Goal: Transaction & Acquisition: Purchase product/service

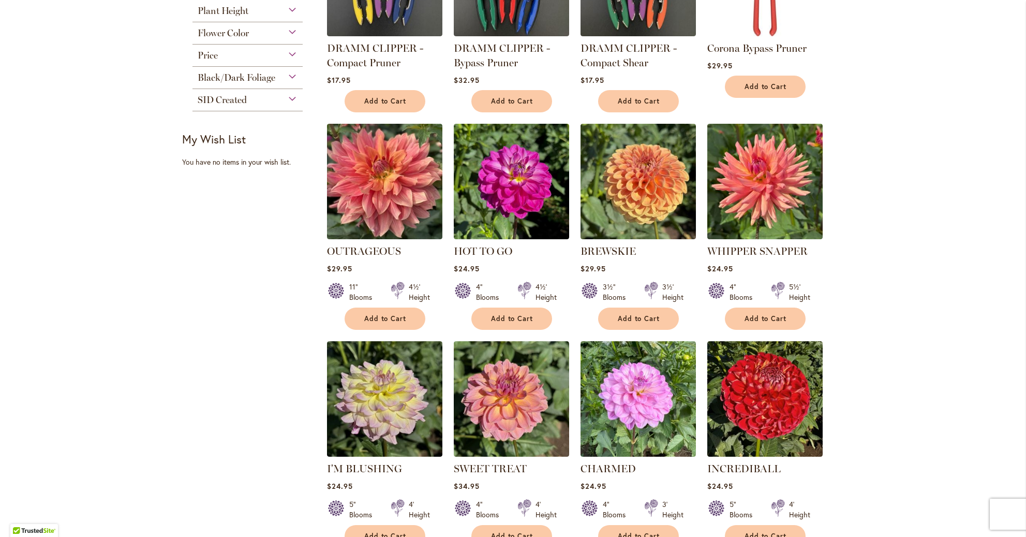
scroll to position [283, 0]
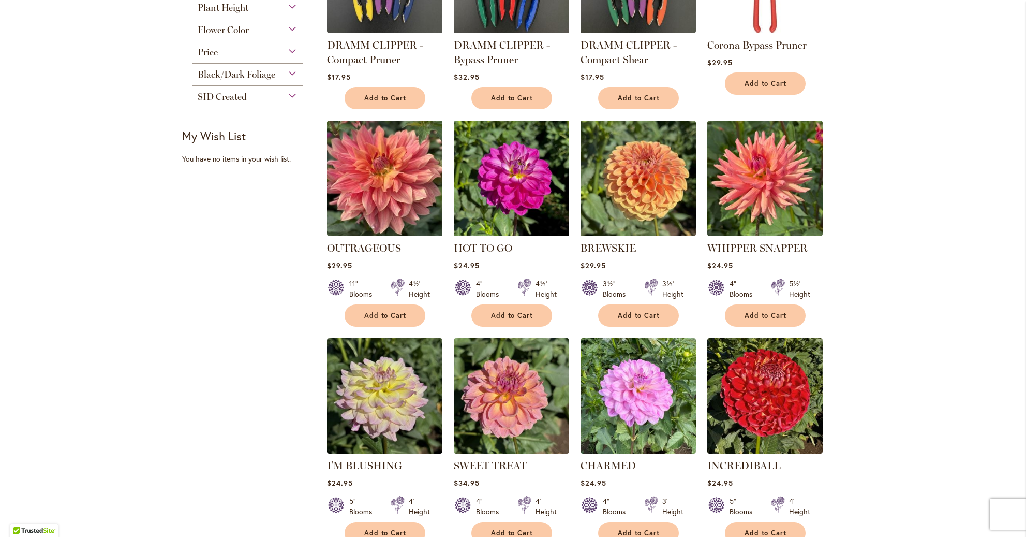
click at [295, 26] on div "Flower Color" at bounding box center [248, 27] width 111 height 17
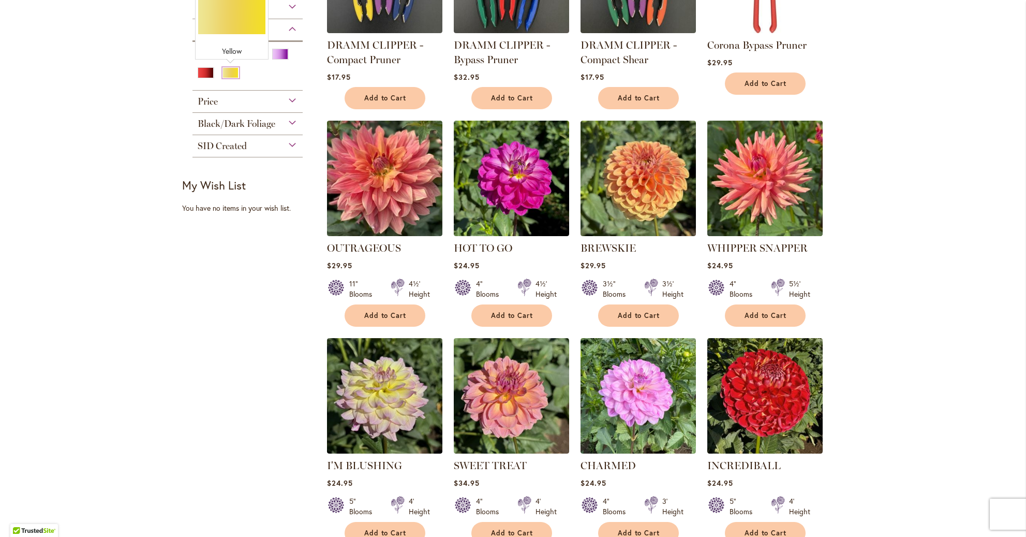
click at [231, 74] on div "Yellow" at bounding box center [231, 72] width 17 height 11
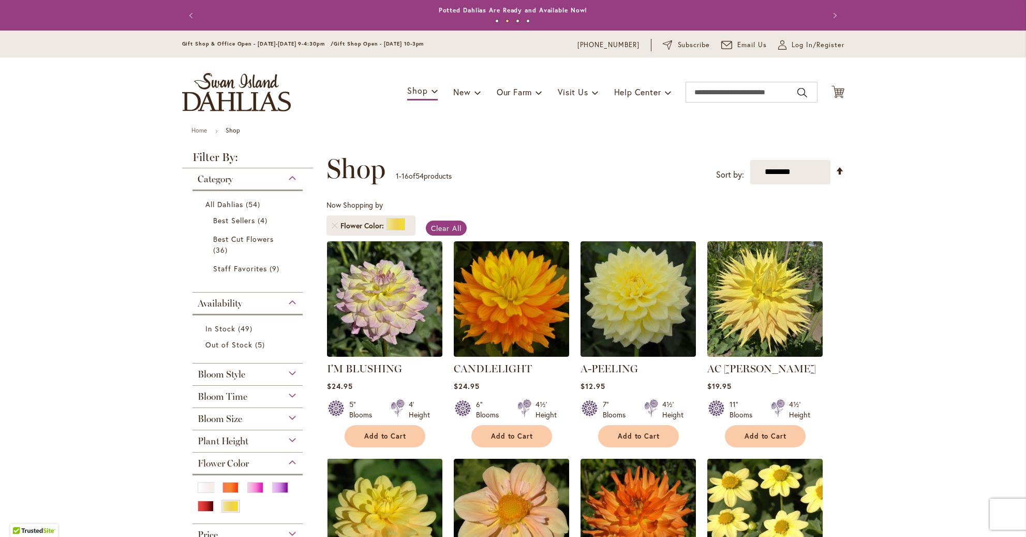
click at [292, 414] on div "Bloom Size" at bounding box center [248, 416] width 111 height 17
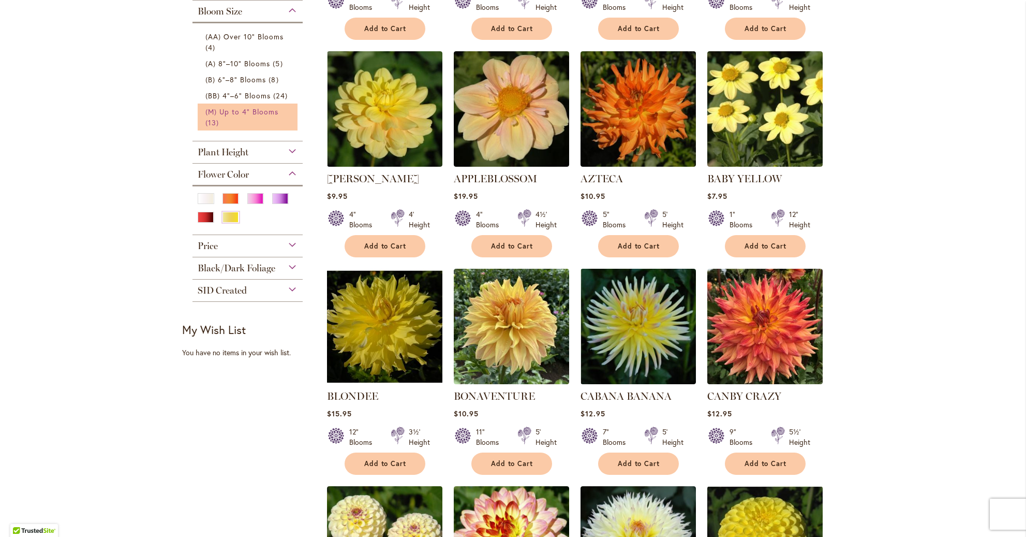
click at [213, 111] on span "(M) Up to 4" Blooms" at bounding box center [242, 112] width 74 height 10
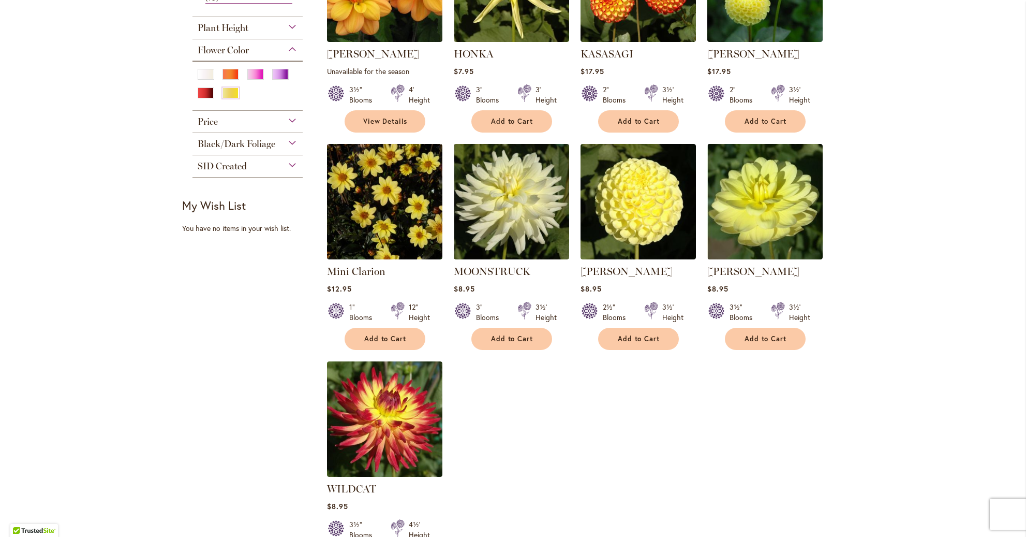
scroll to position [536, 0]
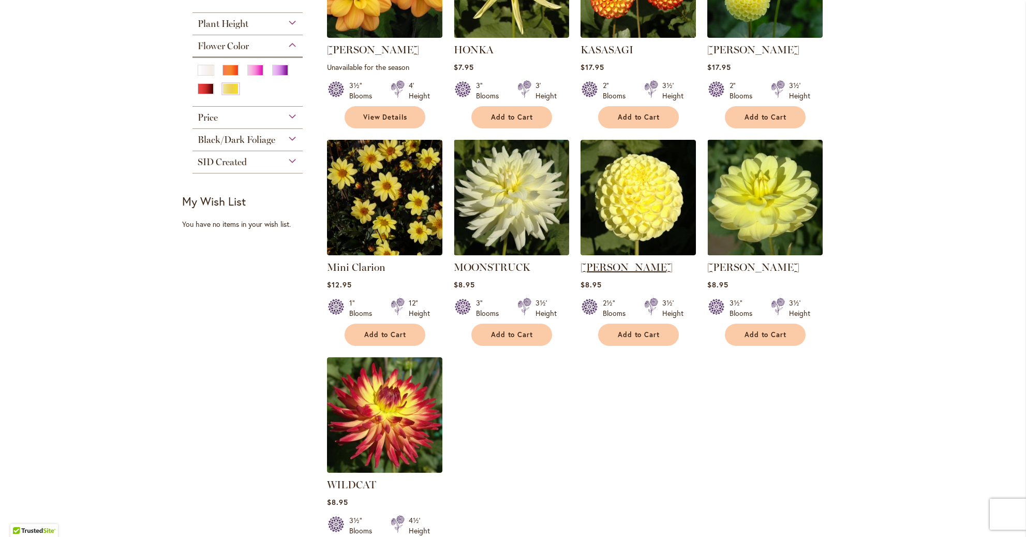
click at [597, 261] on link "[PERSON_NAME]" at bounding box center [627, 267] width 92 height 12
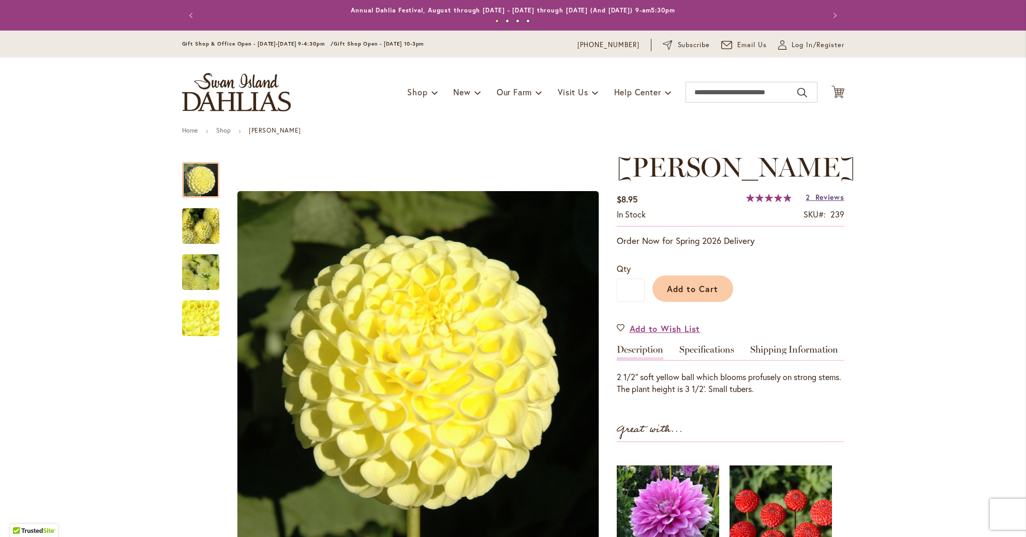
click at [820, 196] on span "Reviews" at bounding box center [830, 197] width 29 height 10
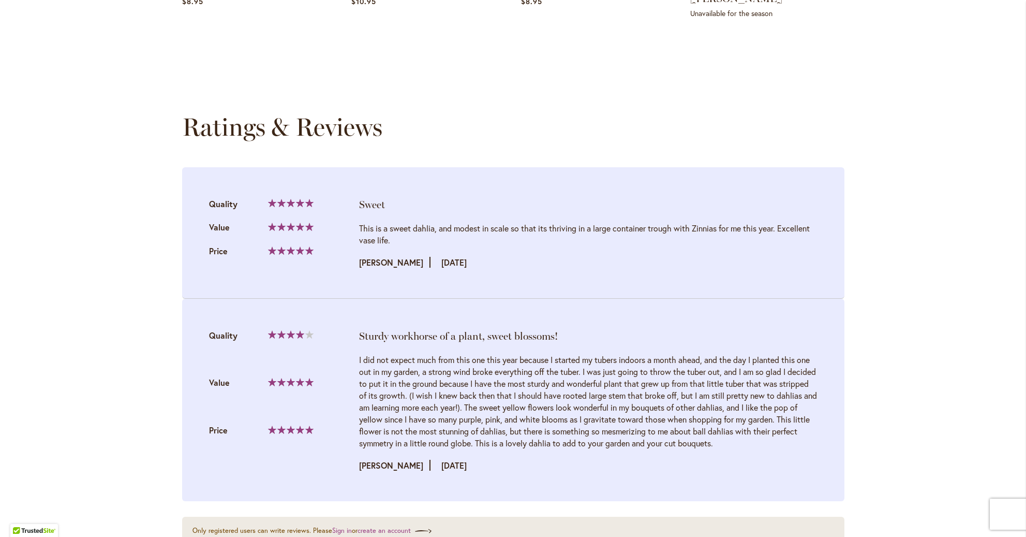
scroll to position [942, 0]
